Goal: Task Accomplishment & Management: Manage account settings

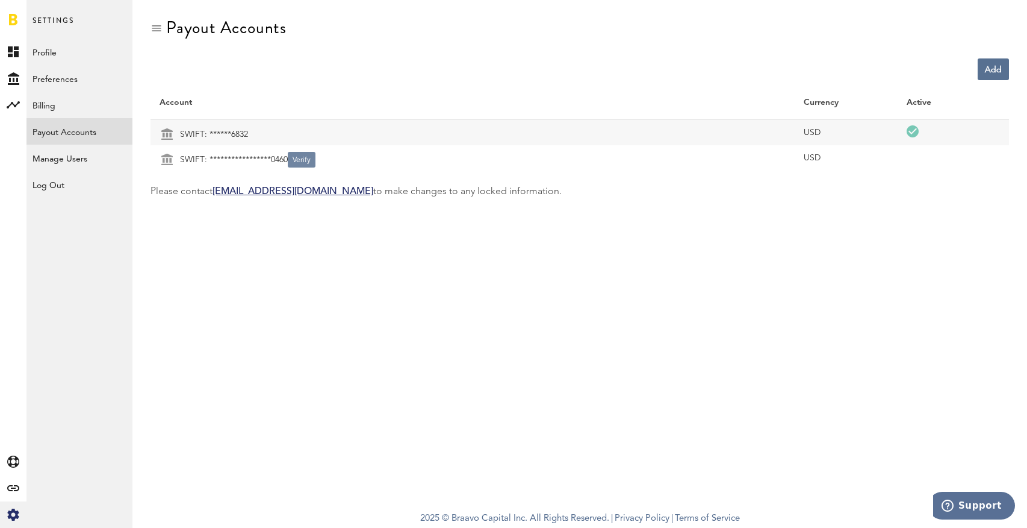
click at [303, 155] on button "Verify" at bounding box center [302, 160] width 28 height 16
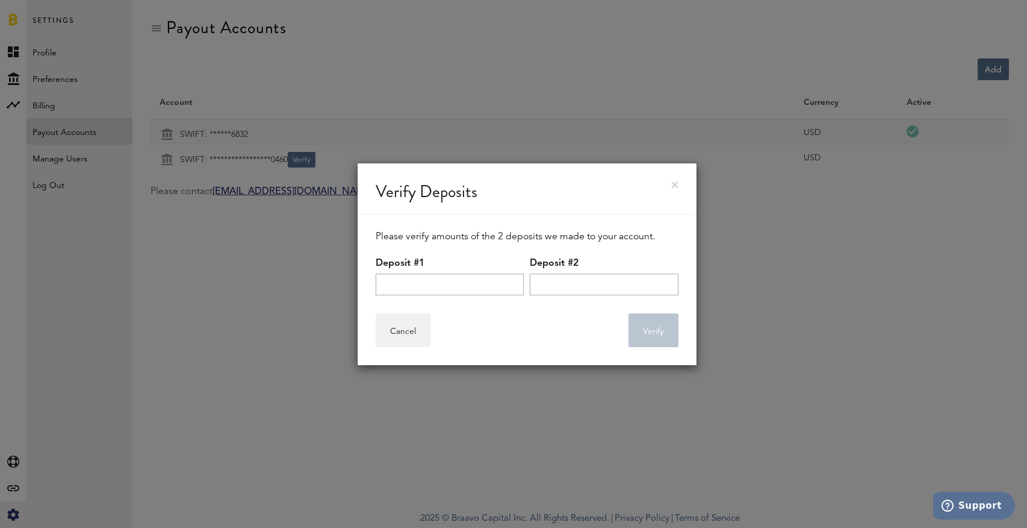
click at [470, 272] on div "Deposit #1" at bounding box center [450, 272] width 148 height 45
click at [467, 288] on input "text" at bounding box center [450, 284] width 148 height 22
click at [423, 288] on input "text" at bounding box center [450, 284] width 148 height 22
paste input "0.56"
type input "0.56"
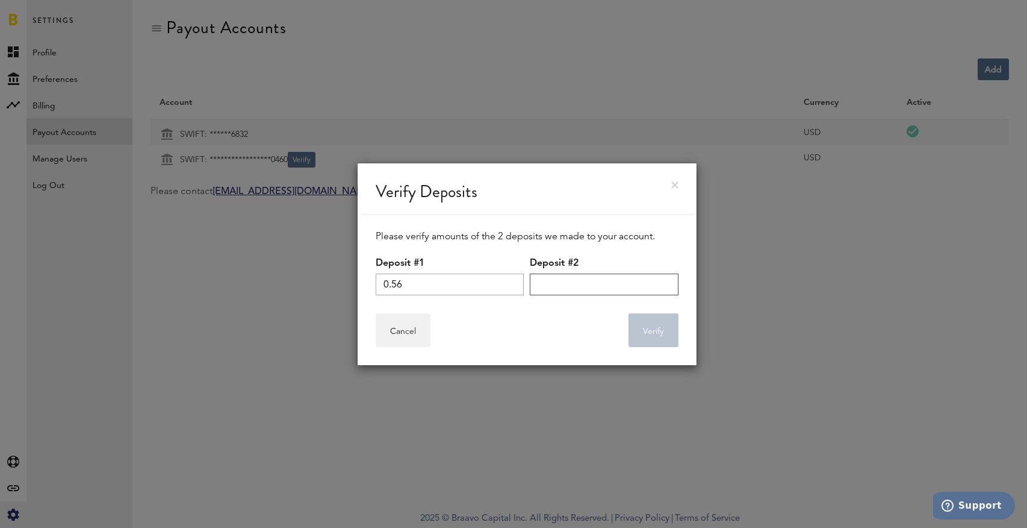
click at [595, 282] on input "text" at bounding box center [604, 284] width 148 height 22
paste input "0.44"
type input "0.44"
click at [662, 327] on button "Verify" at bounding box center [654, 330] width 50 height 34
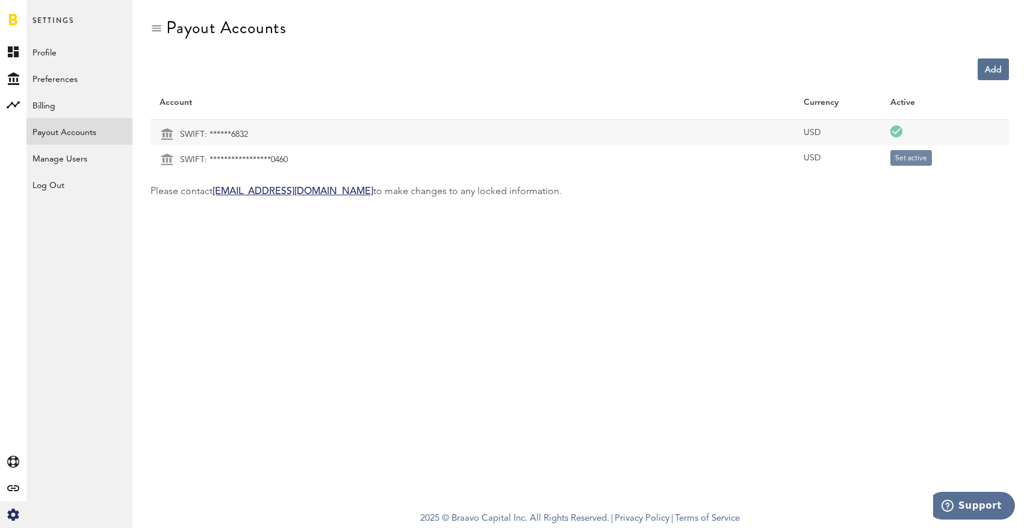
click at [915, 164] on button "Set active" at bounding box center [912, 158] width 42 height 16
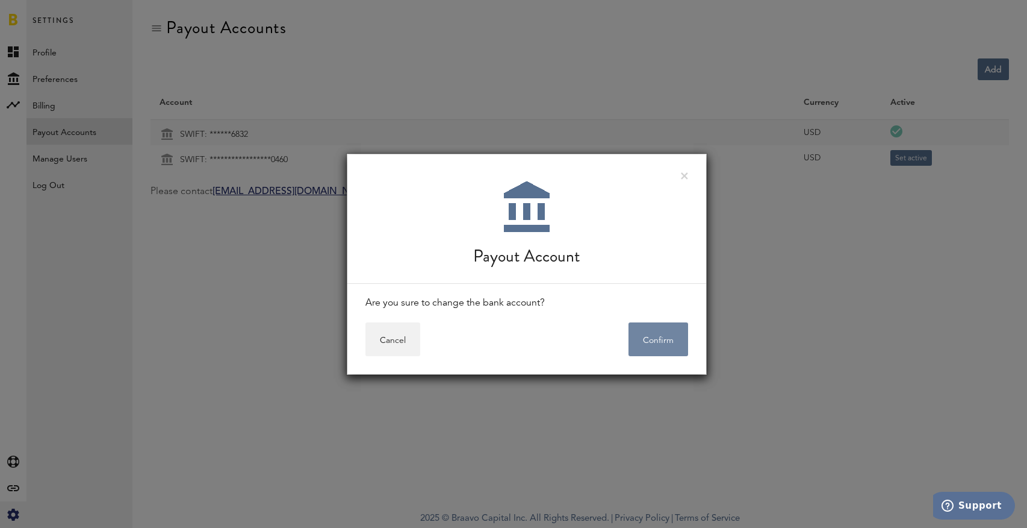
click at [658, 332] on button "Confirm" at bounding box center [659, 339] width 60 height 34
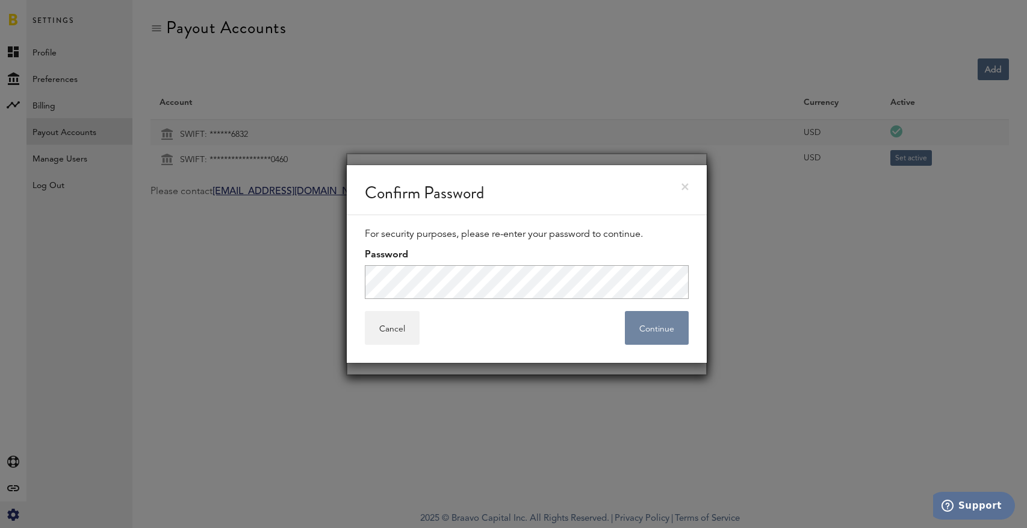
click at [630, 319] on button "Continue" at bounding box center [657, 328] width 64 height 34
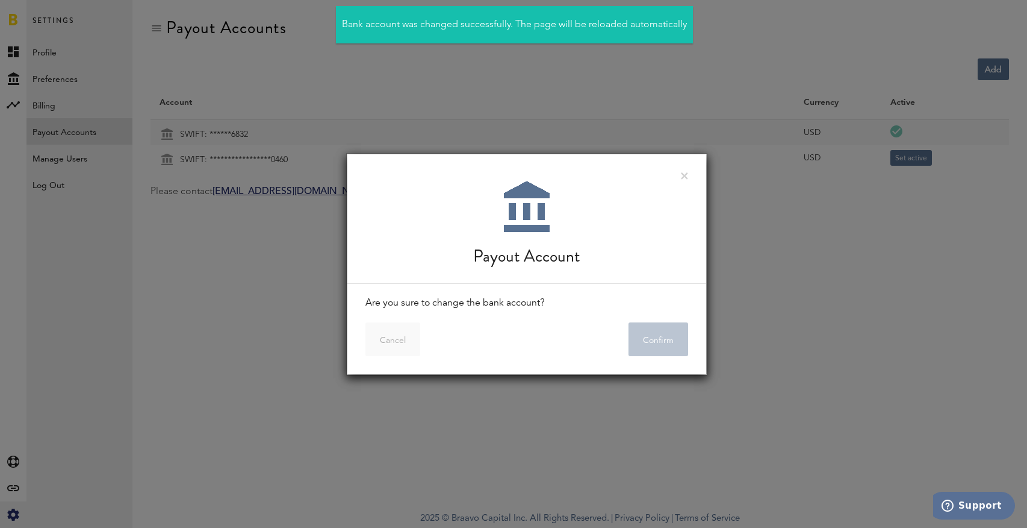
click at [633, 86] on div "Payout Account Are you sure to change the bank account? Cancel Confirm" at bounding box center [526, 264] width 361 height 528
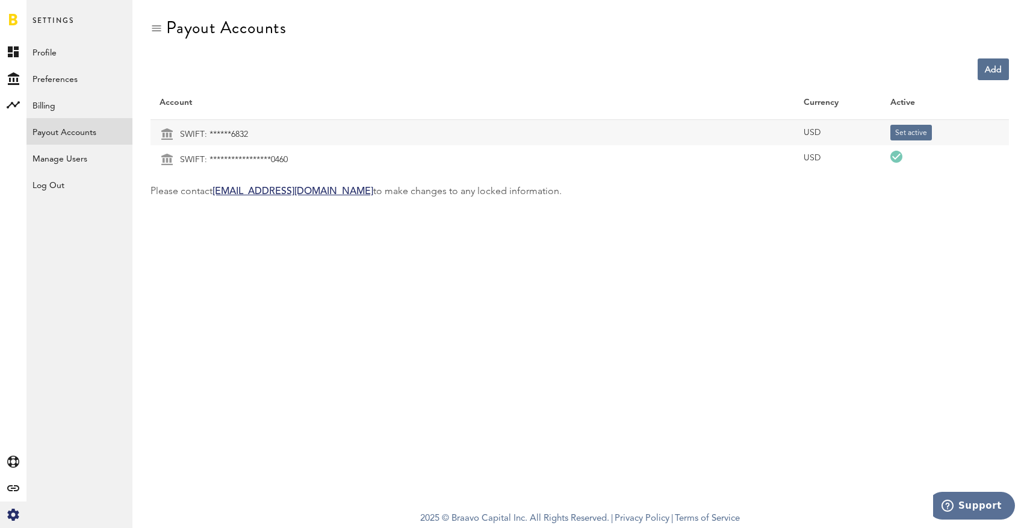
drag, startPoint x: 288, startPoint y: 30, endPoint x: 167, endPoint y: 30, distance: 121.0
click at [167, 30] on div "Payout Accounts" at bounding box center [580, 38] width 859 height 40
click at [278, 28] on div "Payout Accounts" at bounding box center [226, 27] width 120 height 19
drag, startPoint x: 278, startPoint y: 28, endPoint x: 177, endPoint y: 28, distance: 101.2
click at [177, 28] on div "Payout Accounts" at bounding box center [226, 27] width 120 height 19
